Goal: Information Seeking & Learning: Learn about a topic

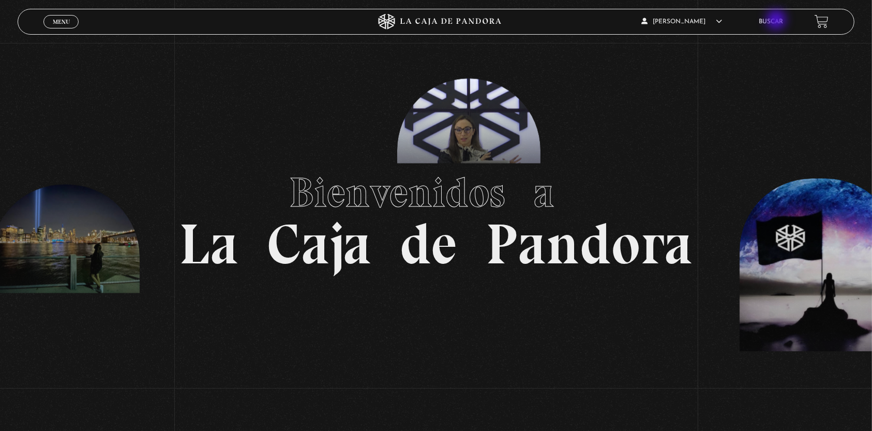
click at [777, 21] on link "Buscar" at bounding box center [771, 22] width 24 height 6
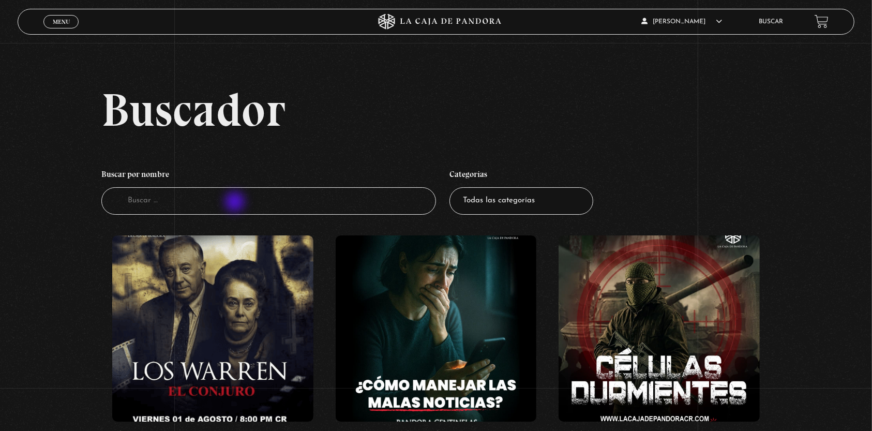
click at [235, 203] on input "Buscador" at bounding box center [268, 200] width 335 height 27
type input "white"
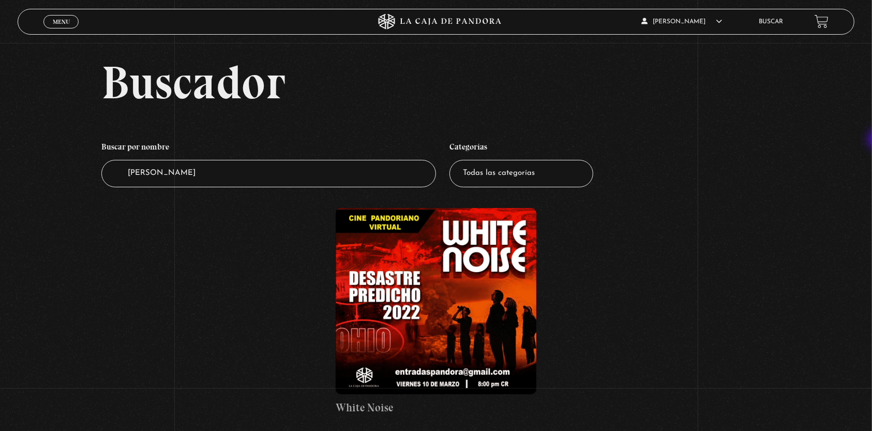
scroll to position [29, 0]
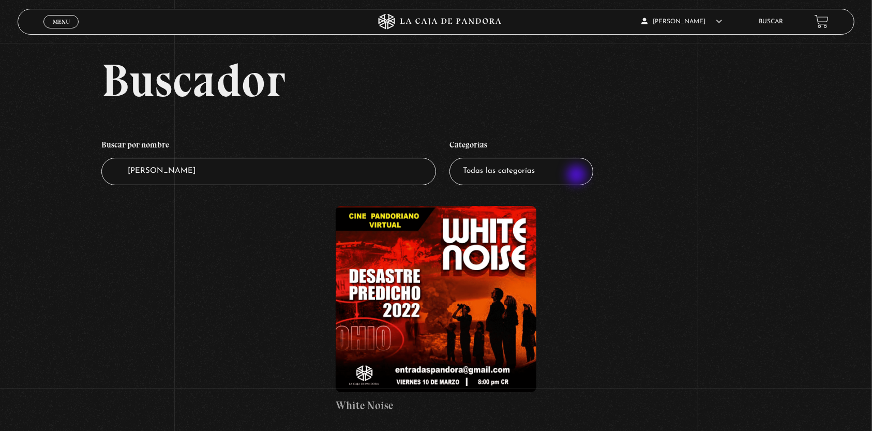
click at [578, 176] on select "Todas las categorías 11:11 Humanitario (1) Amo los Lunes (2) Análisis de series…" at bounding box center [521, 171] width 144 height 27
select select "series-y-peliculas"
click at [455, 158] on select "Todas las categorías 11:11 Humanitario (1) Amo los Lunes (2) Análisis de series…" at bounding box center [521, 171] width 144 height 27
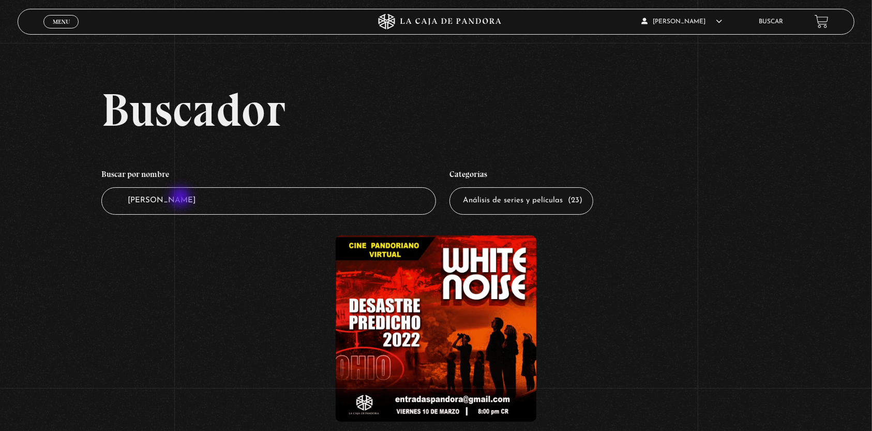
drag, startPoint x: 207, startPoint y: 201, endPoint x: 0, endPoint y: 204, distance: 207.4
click at [0, 204] on div "Buscador Buscar por nombre Buscador white Categorías Todas las categorías 11:11…" at bounding box center [436, 275] width 872 height 378
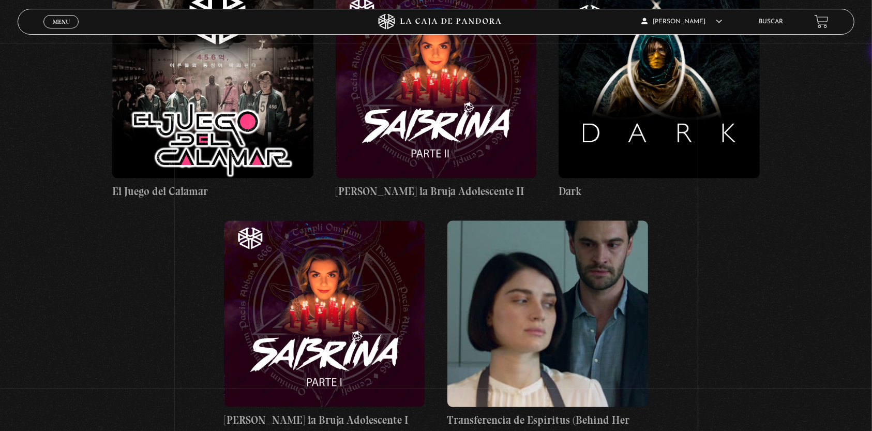
scroll to position [1640, 0]
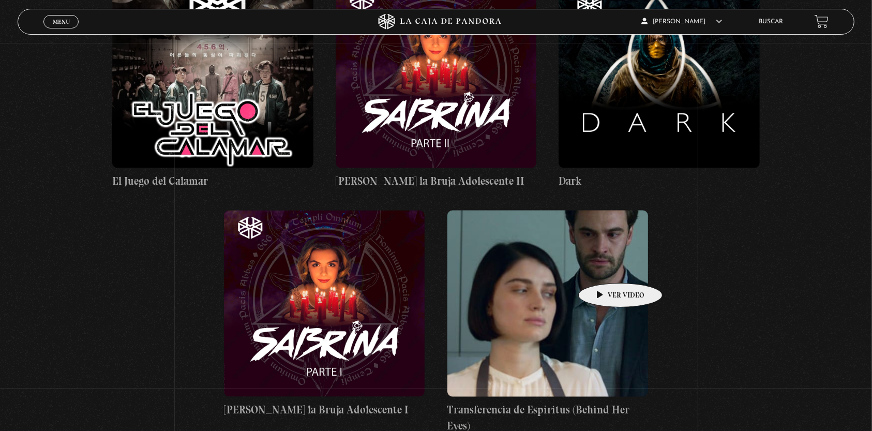
click at [604, 267] on figure at bounding box center [547, 303] width 201 height 186
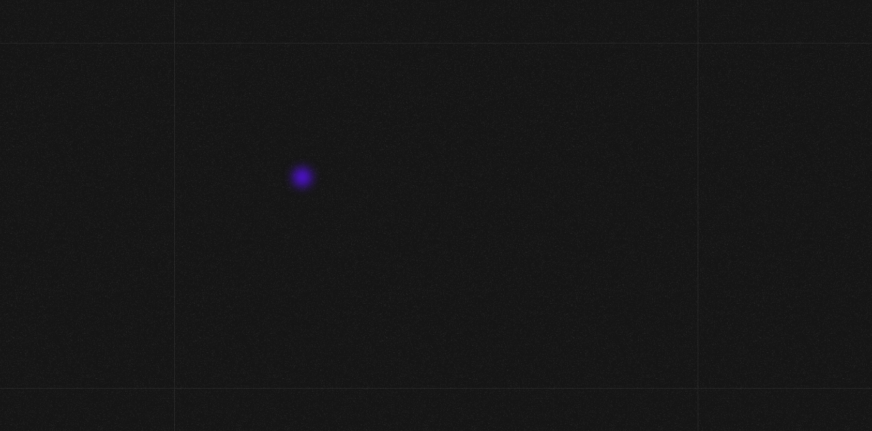
scroll to position [1640, 0]
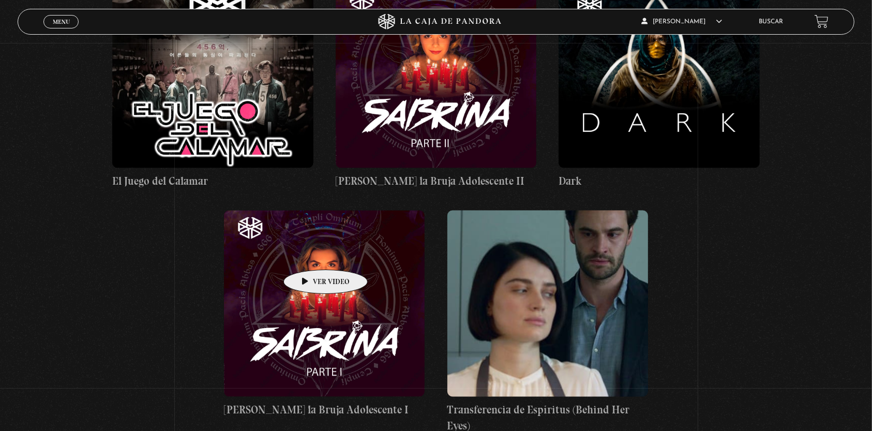
click at [309, 254] on figure at bounding box center [324, 303] width 201 height 186
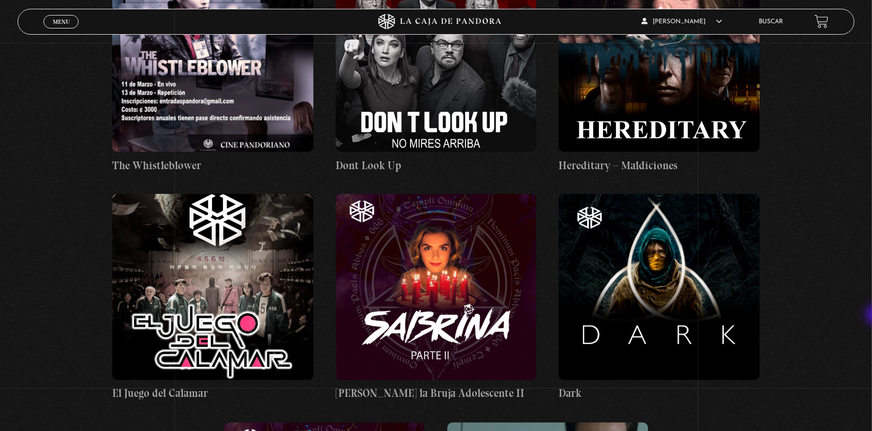
scroll to position [1374, 0]
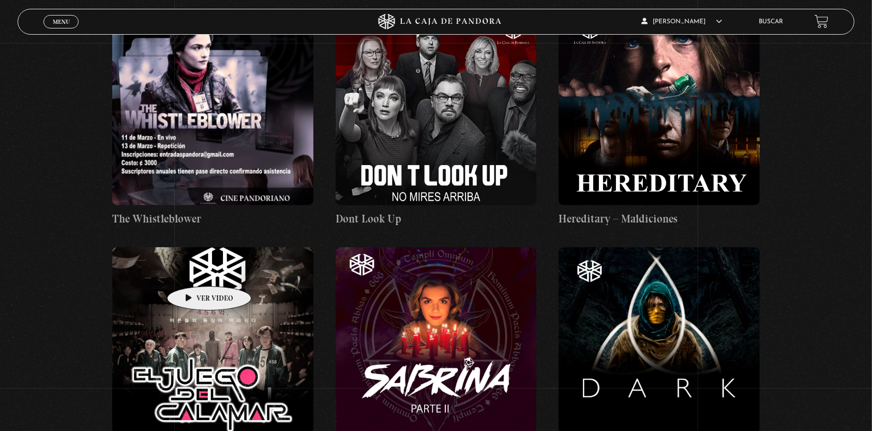
click at [193, 270] on figure at bounding box center [212, 340] width 201 height 186
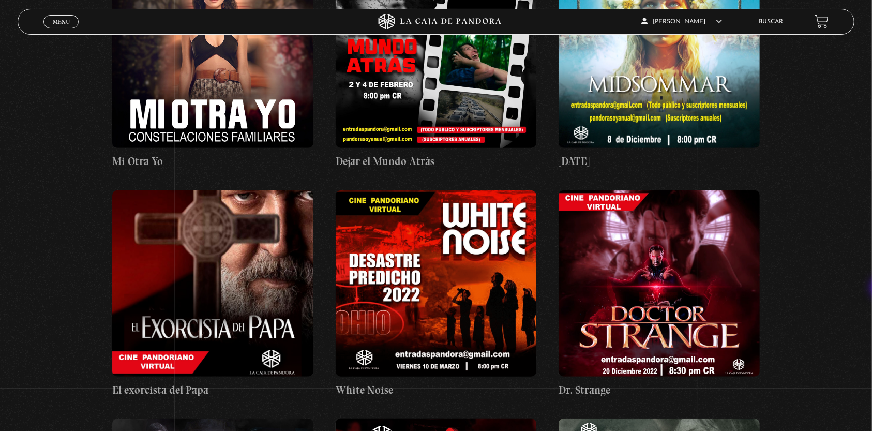
scroll to position [162, 0]
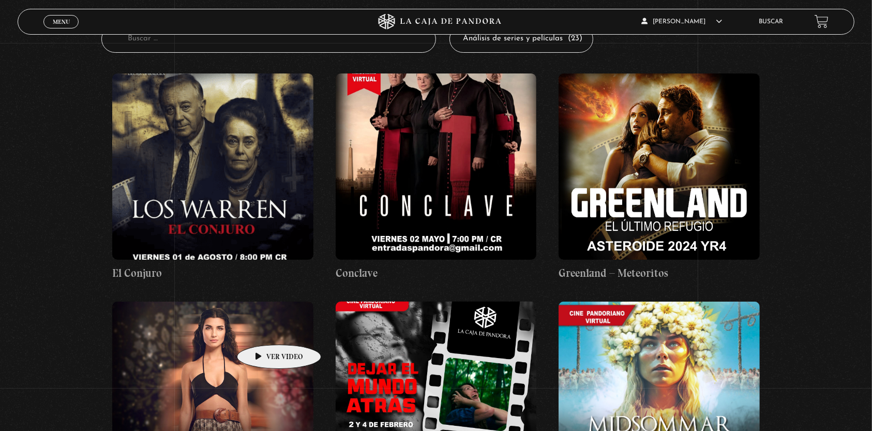
click at [263, 329] on figure at bounding box center [212, 395] width 201 height 186
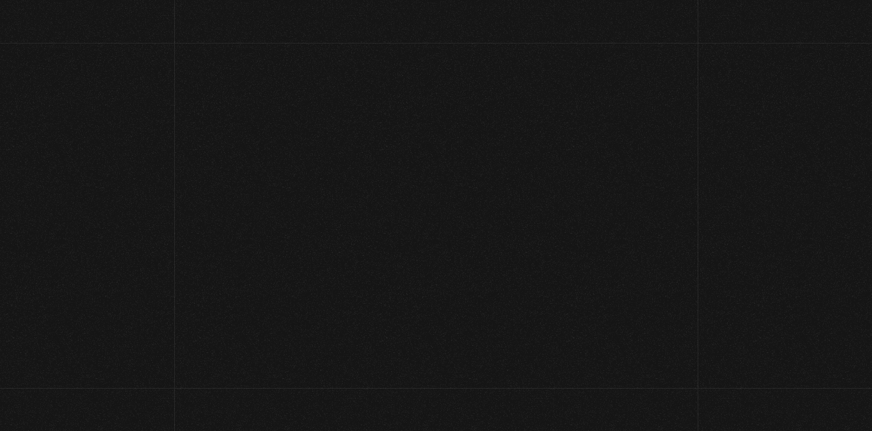
scroll to position [162, 0]
